Goal: Task Accomplishment & Management: Manage account settings

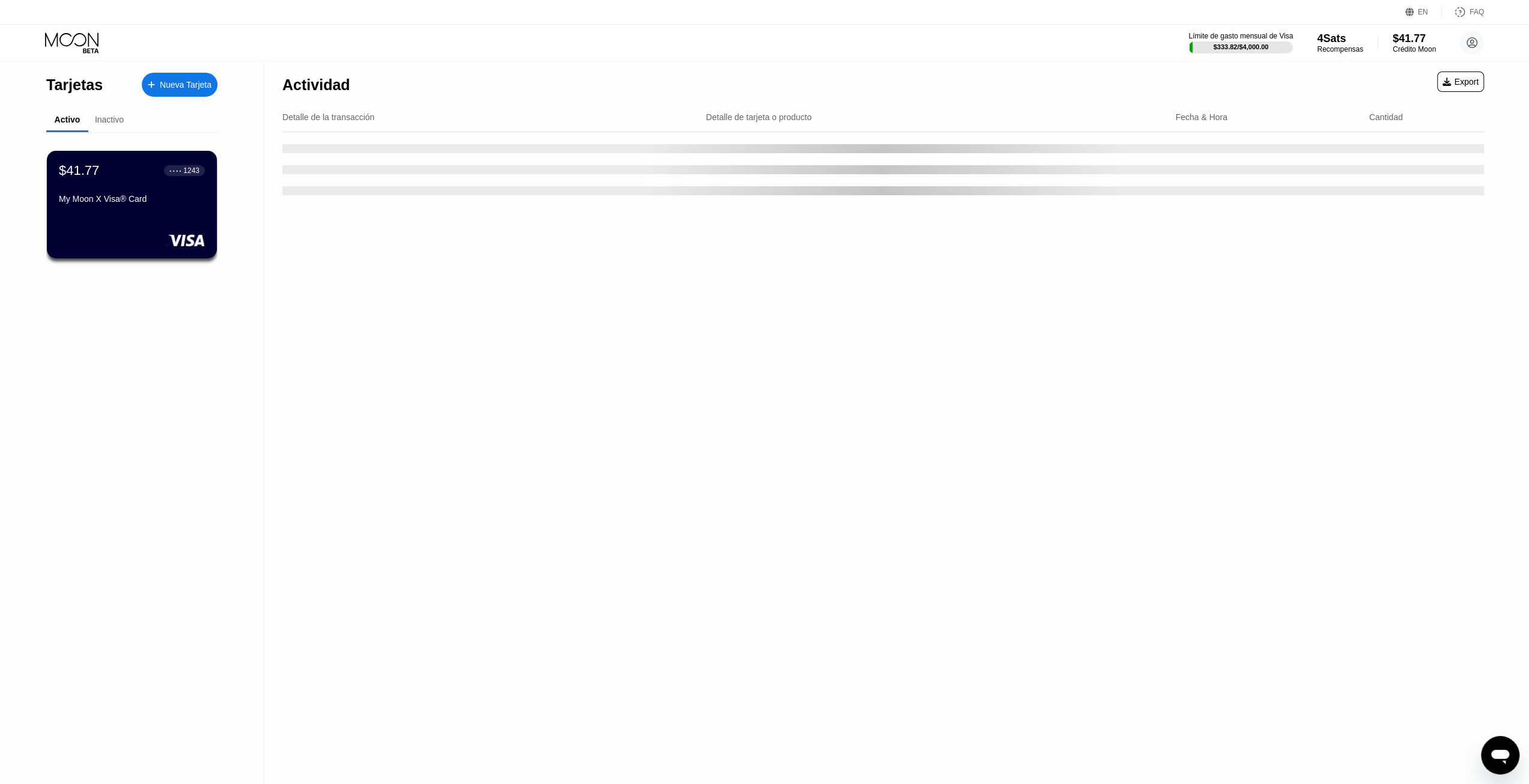
click at [130, 173] on div "$41.77 ● ● ● ● 1243" at bounding box center [132, 171] width 146 height 16
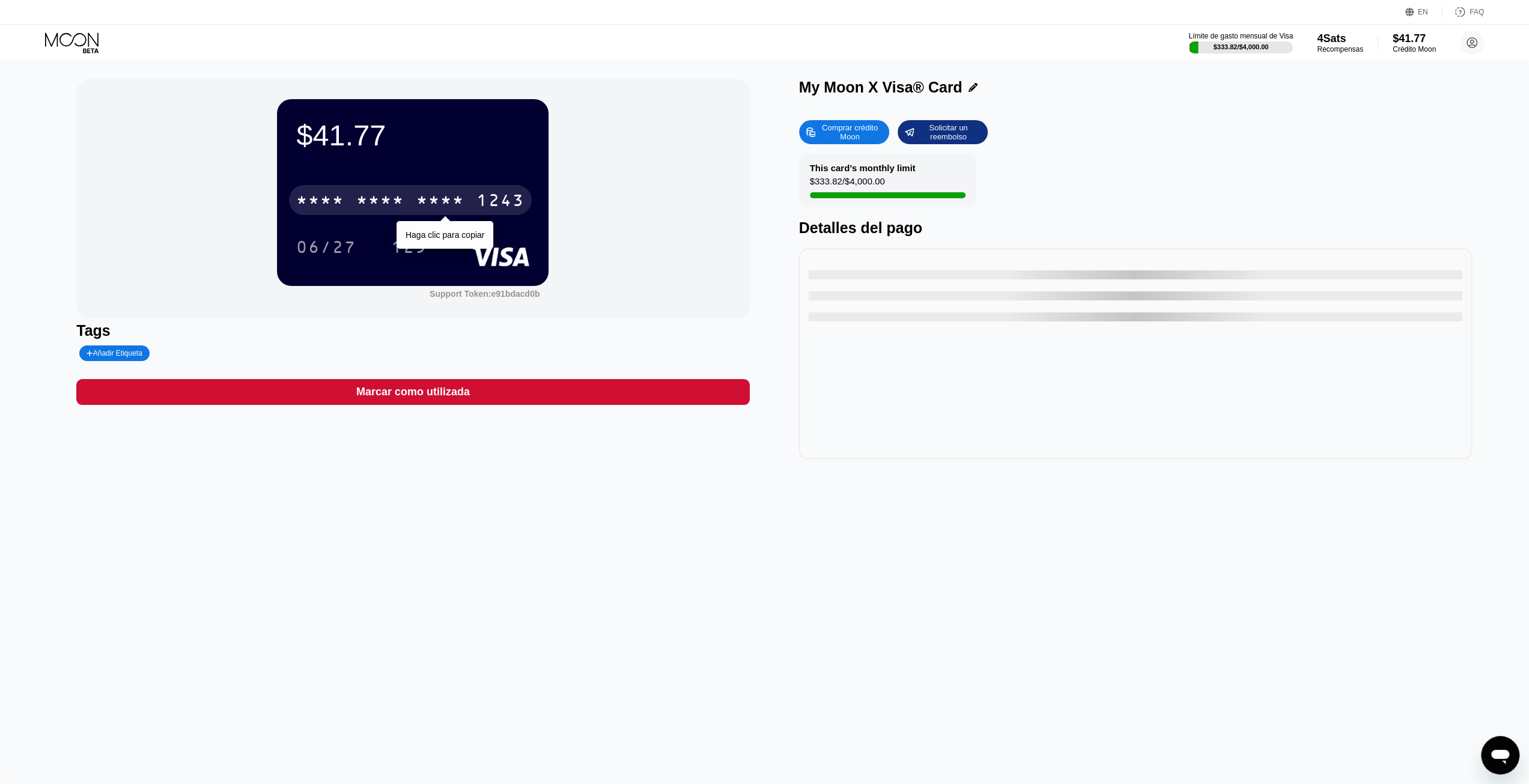
click at [504, 197] on div "1243" at bounding box center [501, 202] width 48 height 20
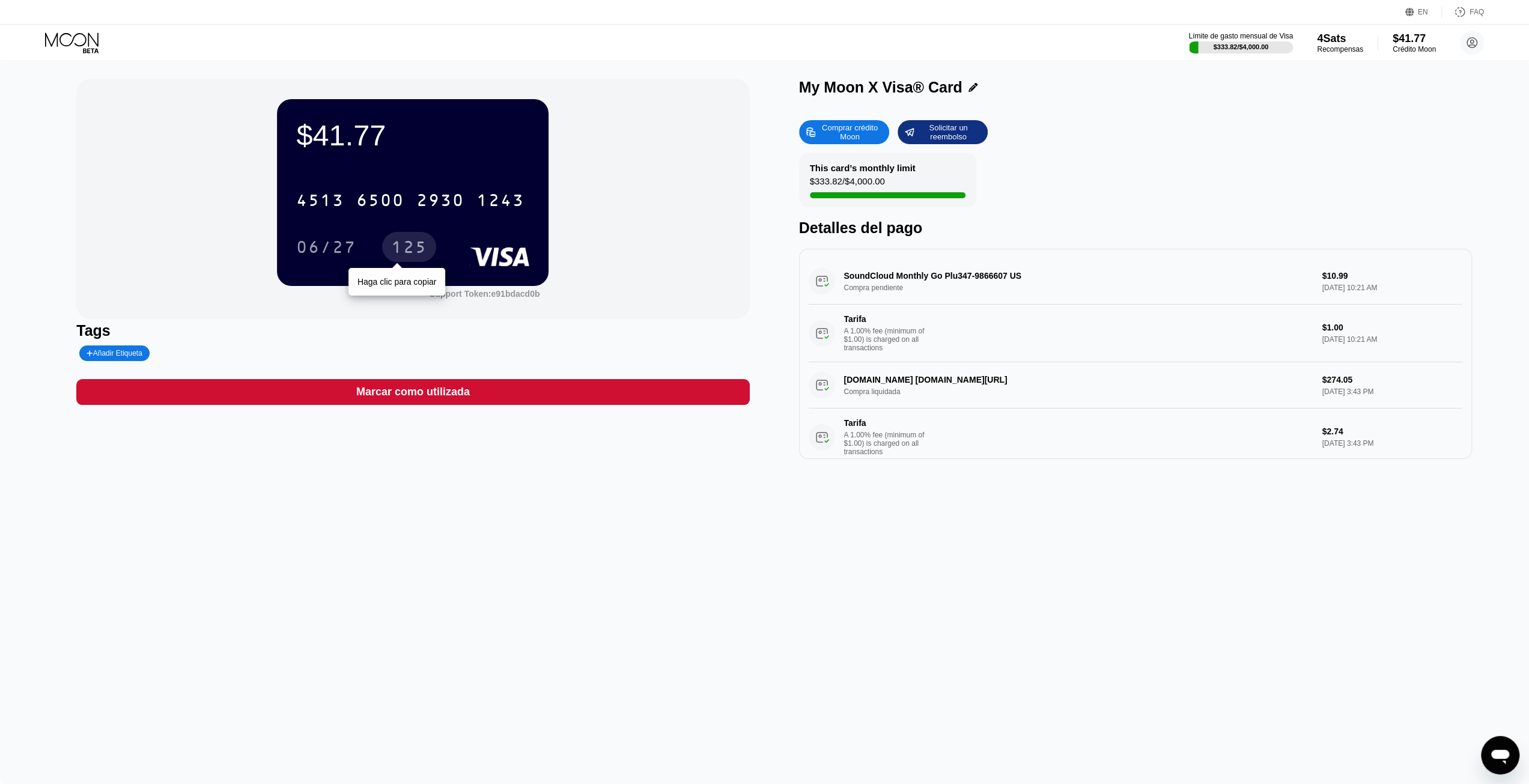
click at [401, 250] on div "125" at bounding box center [409, 249] width 36 height 20
click at [61, 40] on icon at bounding box center [73, 43] width 56 height 21
